Goal: Transaction & Acquisition: Book appointment/travel/reservation

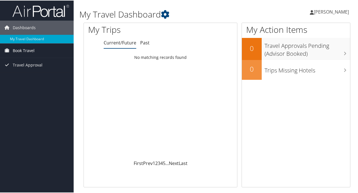
drag, startPoint x: 0, startPoint y: 0, endPoint x: 16, endPoint y: 50, distance: 52.8
click at [16, 50] on span "Book Travel" at bounding box center [24, 50] width 22 height 14
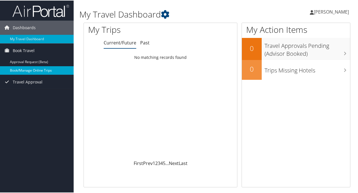
click at [25, 69] on link "Book/Manage Online Trips" at bounding box center [37, 70] width 74 height 8
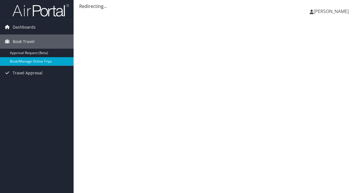
click at [42, 61] on link "Book/Manage Online Trips" at bounding box center [37, 61] width 74 height 8
